Goal: Task Accomplishment & Management: Complete application form

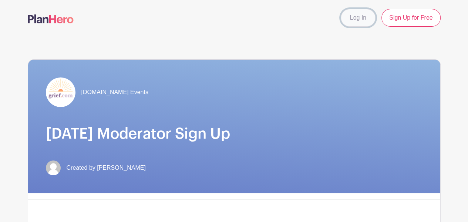
click at [376, 14] on link "Log In" at bounding box center [358, 18] width 35 height 18
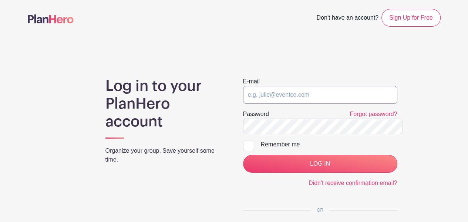
type input "[EMAIL_ADDRESS][DOMAIN_NAME]"
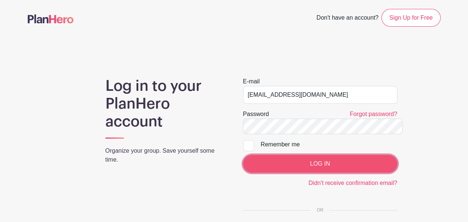
click at [289, 155] on input "LOG IN" at bounding box center [320, 164] width 154 height 18
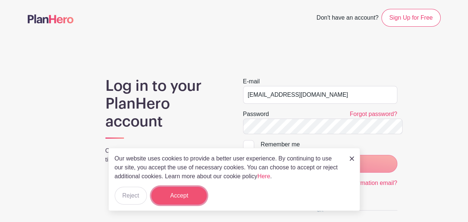
click at [169, 195] on button "Accept" at bounding box center [179, 195] width 56 height 18
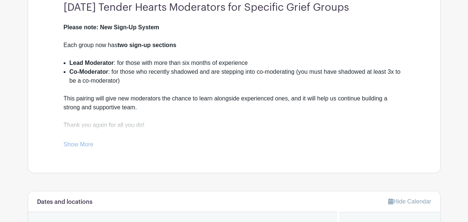
scroll to position [222, 0]
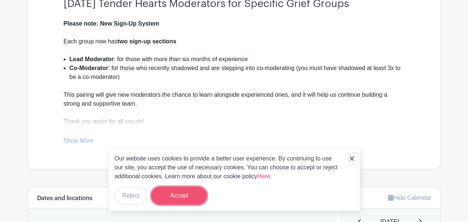
click at [166, 196] on button "Accept" at bounding box center [179, 195] width 56 height 18
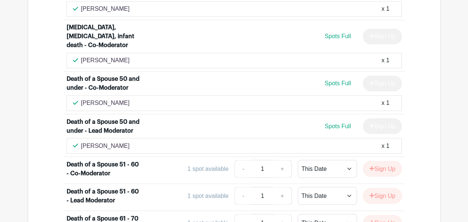
scroll to position [851, 0]
